Goal: Find specific page/section: Find specific page/section

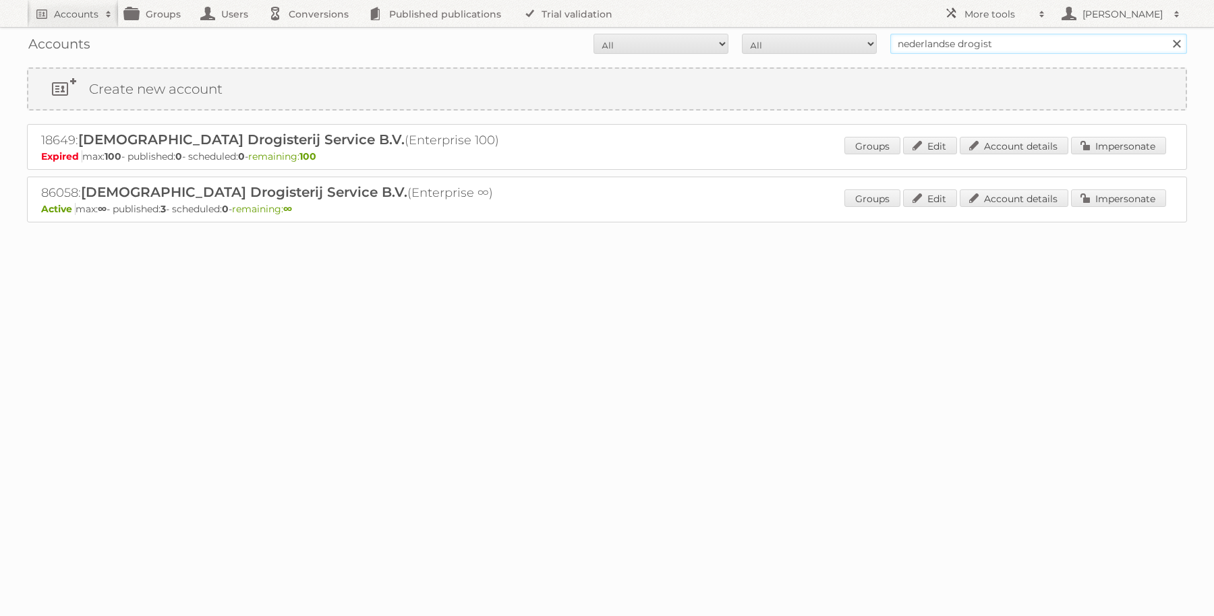
drag, startPoint x: 1005, startPoint y: 41, endPoint x: 846, endPoint y: 34, distance: 159.3
click at [846, 34] on form "All Active Expired Pending All Paid Trials Self service nederlandse drogist Sea…" at bounding box center [607, 44] width 1160 height 20
type input "vomar"
click at [1166, 34] on input "Search" at bounding box center [1176, 44] width 20 height 20
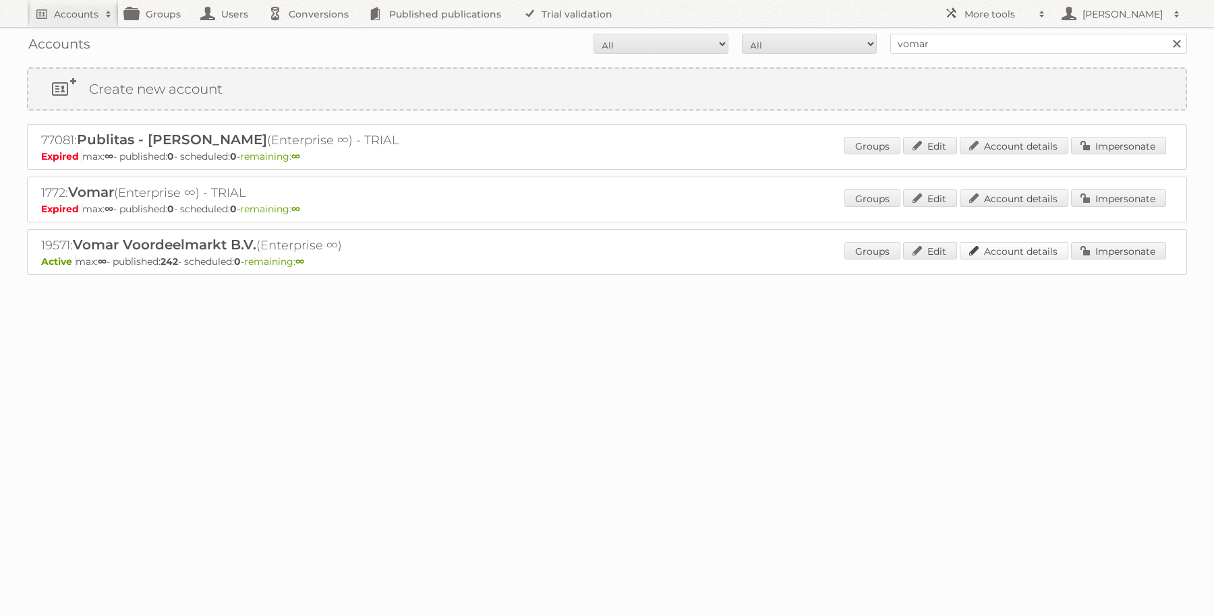
click at [980, 252] on link "Account details" at bounding box center [1013, 251] width 109 height 18
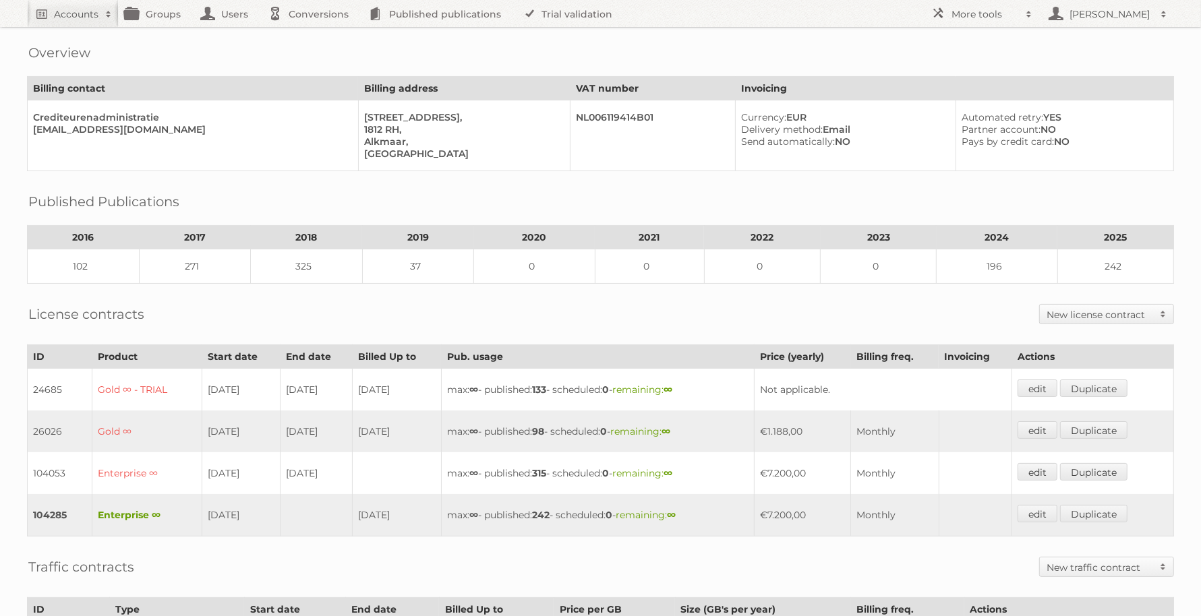
scroll to position [169, 0]
